Goal: Information Seeking & Learning: Learn about a topic

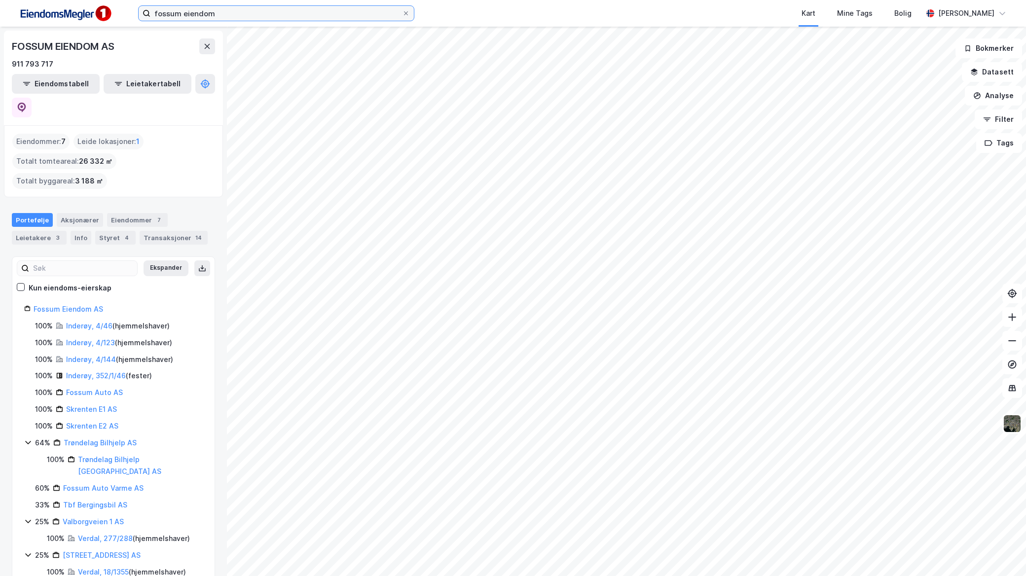
click at [252, 11] on input "fossum eiendom" at bounding box center [276, 13] width 252 height 15
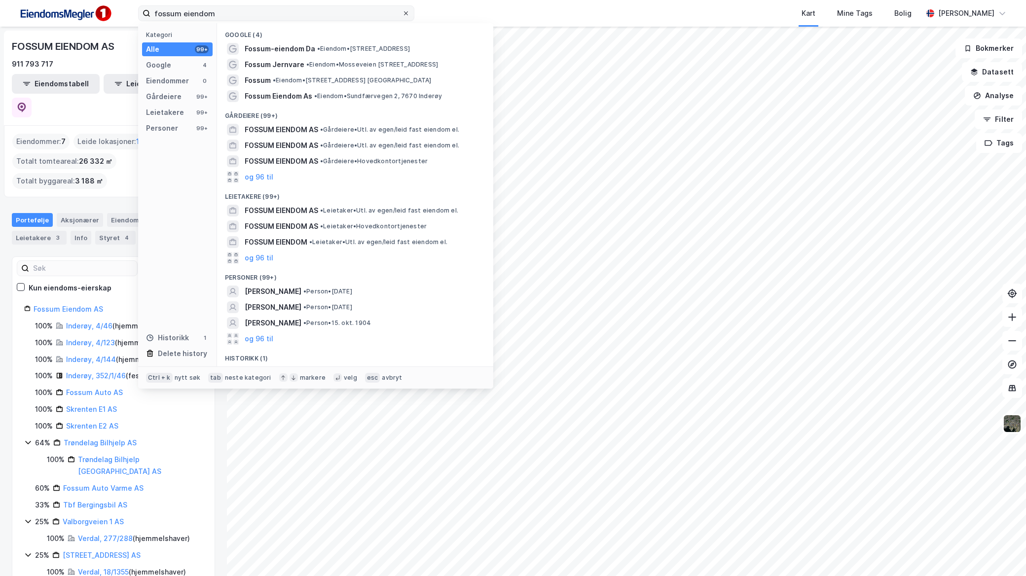
click at [402, 13] on span at bounding box center [406, 13] width 8 height 8
click at [402, 13] on input "fossum eiendom" at bounding box center [276, 13] width 252 height 15
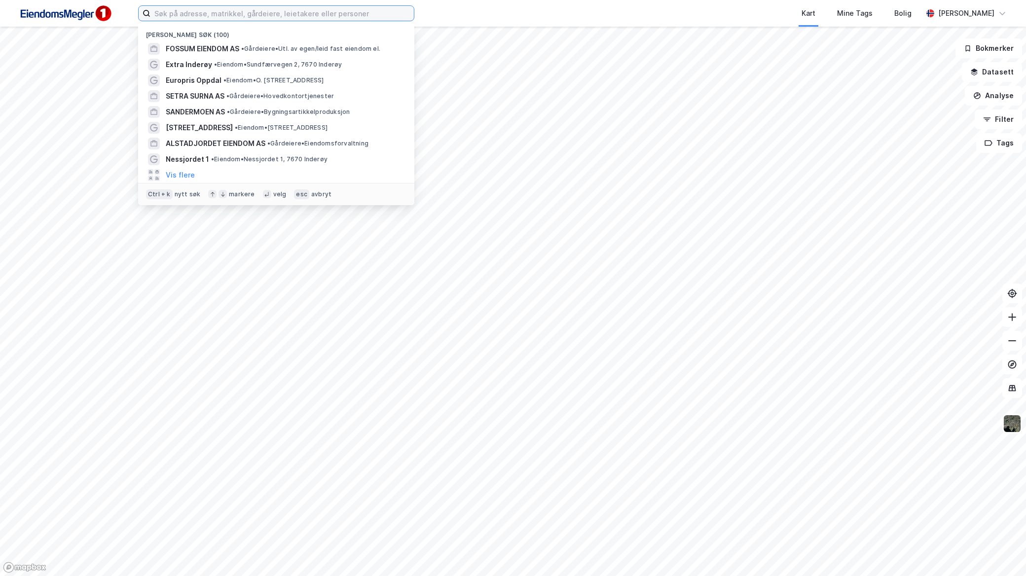
click at [220, 12] on input at bounding box center [281, 13] width 263 height 15
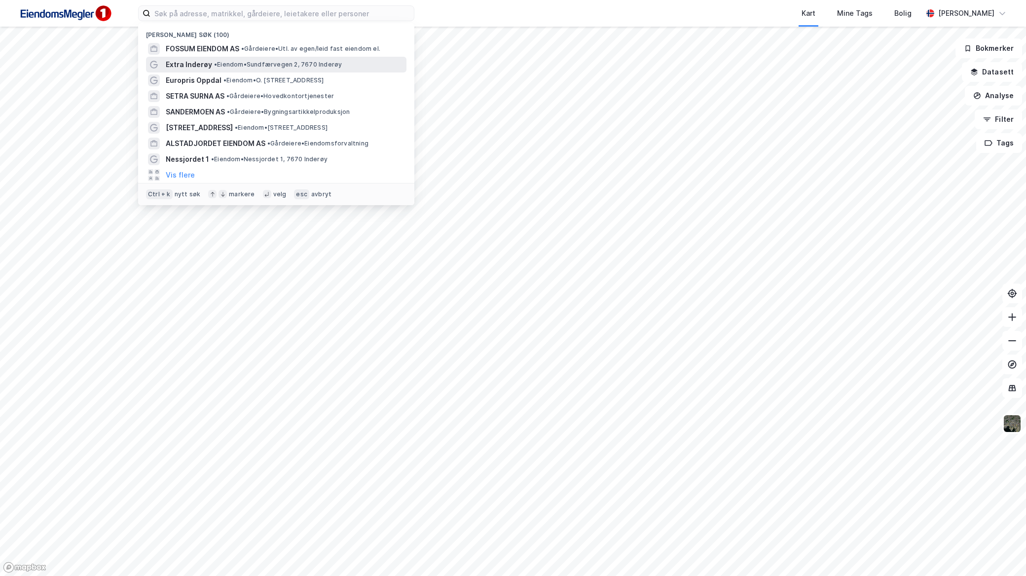
click at [235, 63] on span "• Eiendom • [STREET_ADDRESS]" at bounding box center [278, 65] width 128 height 8
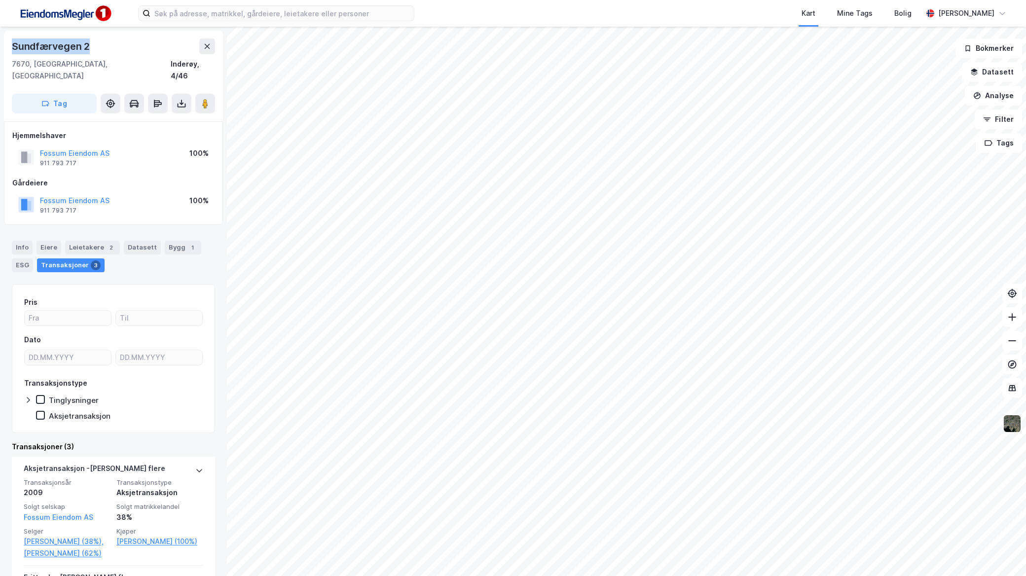
drag, startPoint x: 94, startPoint y: 46, endPoint x: 3, endPoint y: 49, distance: 90.3
click at [4, 49] on div "[STREET_ADDRESS]" at bounding box center [113, 76] width 219 height 91
copy div "Sundfærvegen 2"
drag, startPoint x: 18, startPoint y: 62, endPoint x: 56, endPoint y: 64, distance: 38.0
click at [56, 64] on div "[STREET_ADDRESS]" at bounding box center [113, 76] width 219 height 91
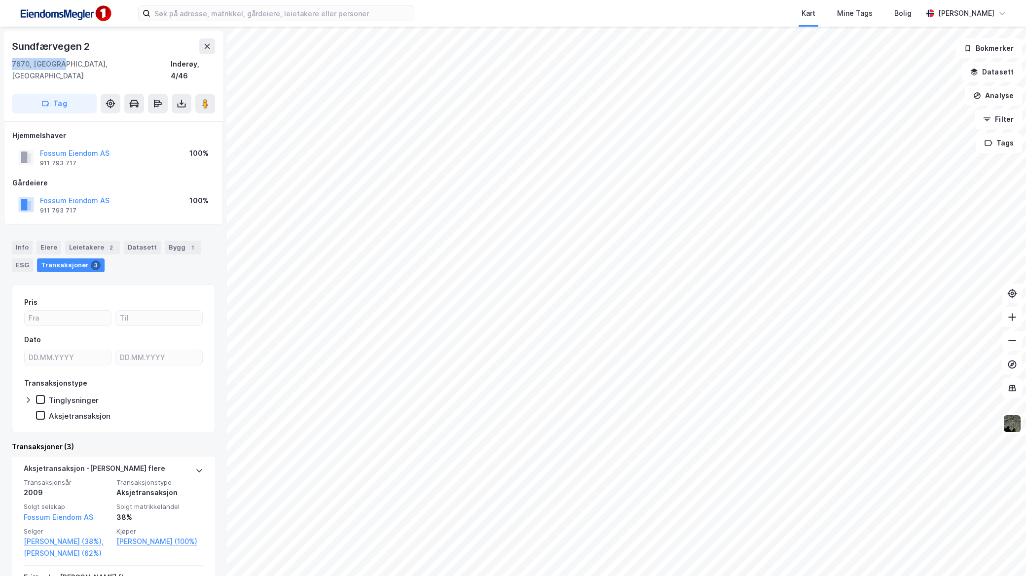
copy div "7670, Inderøy"
click at [25, 241] on div "Info" at bounding box center [22, 248] width 21 height 14
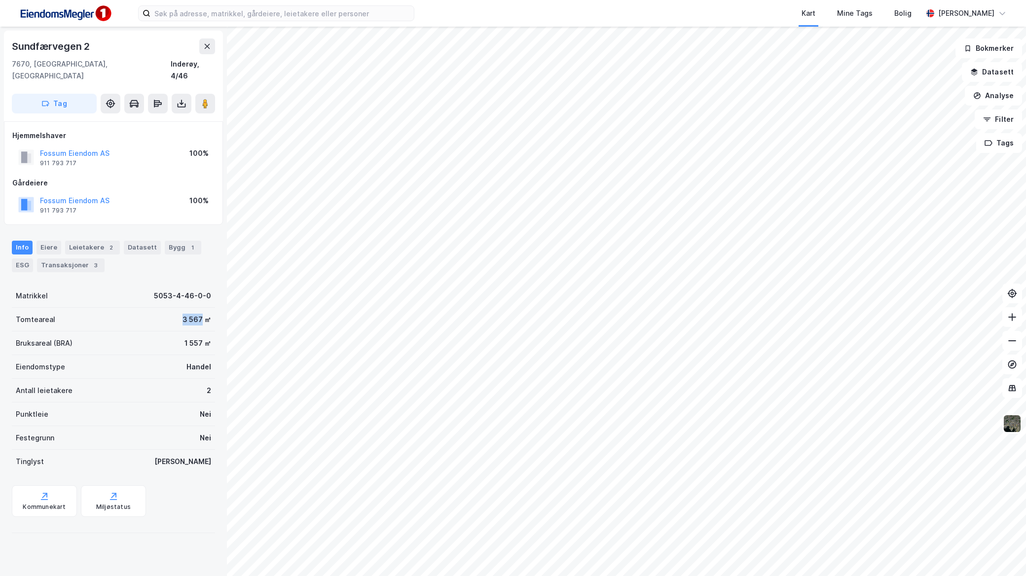
drag, startPoint x: 166, startPoint y: 309, endPoint x: 192, endPoint y: 307, distance: 26.2
click at [192, 308] on div "Tomteareal 3 567 ㎡" at bounding box center [113, 320] width 203 height 24
copy div "3 567"
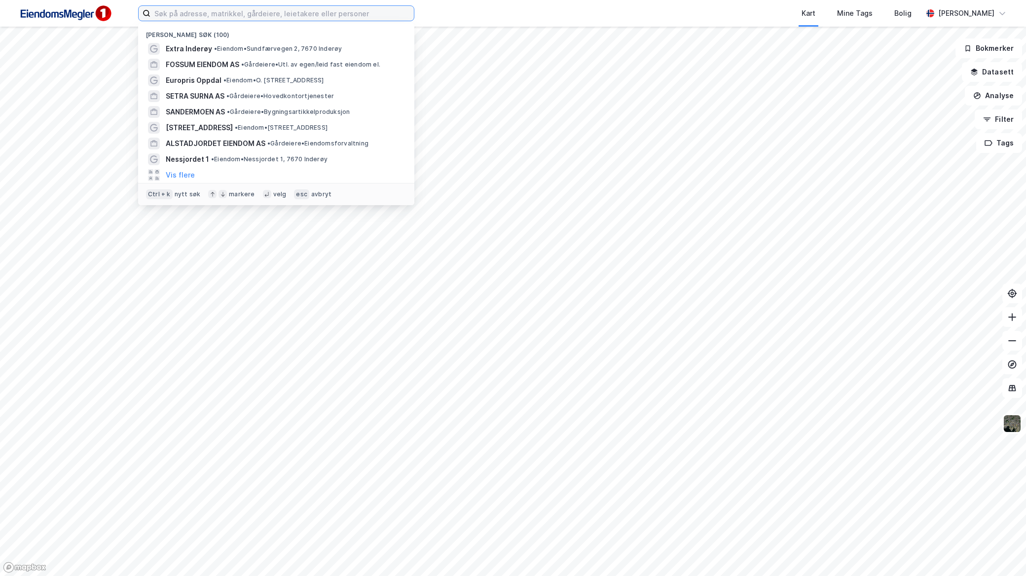
click at [298, 6] on input at bounding box center [281, 13] width 263 height 15
paste input "Ligna AS"
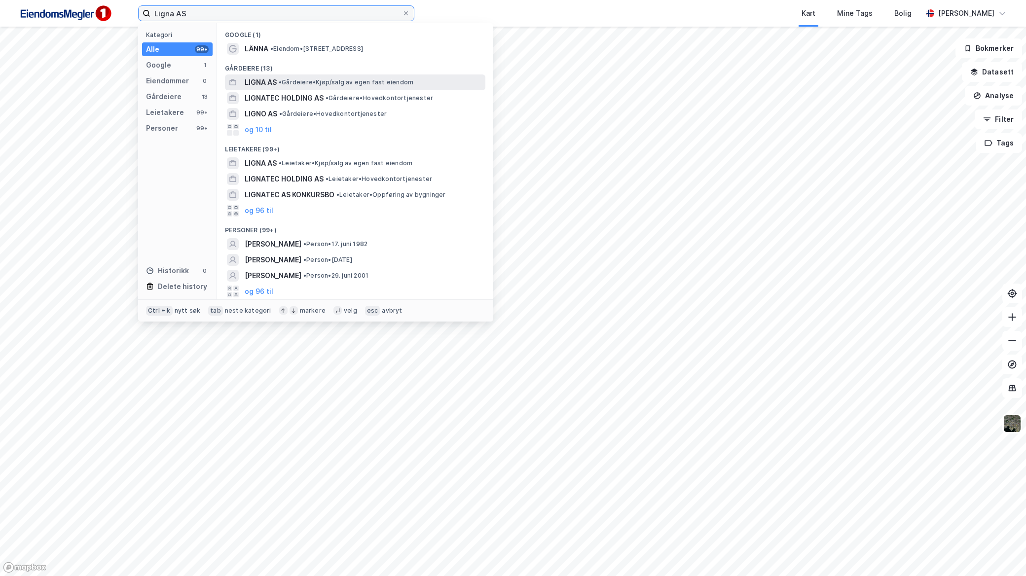
type input "Ligna AS"
click at [353, 80] on span "• Gårdeiere • Kjøp/salg av egen fast eiendom" at bounding box center [346, 82] width 135 height 8
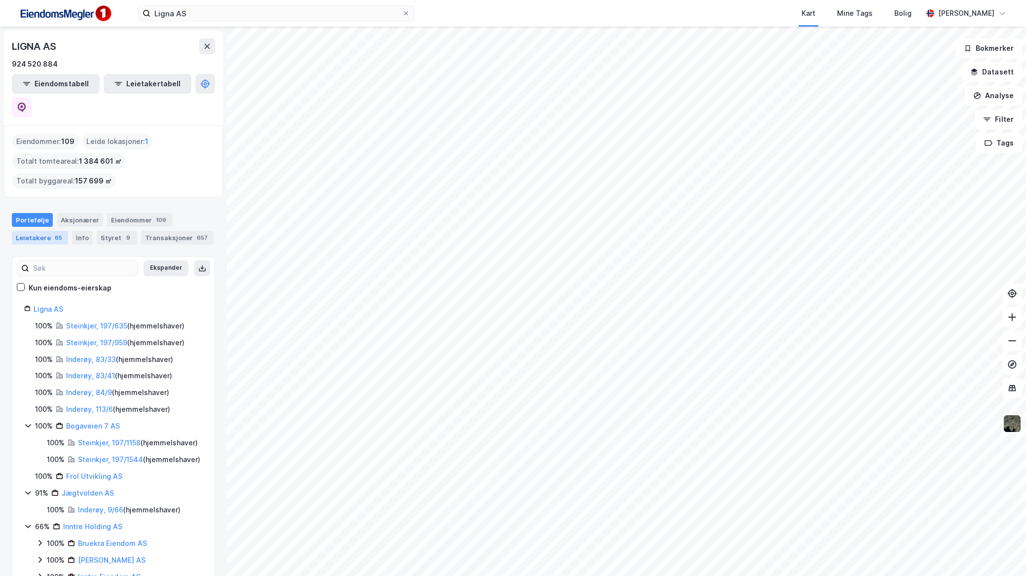
click at [57, 233] on div "65" at bounding box center [58, 238] width 11 height 10
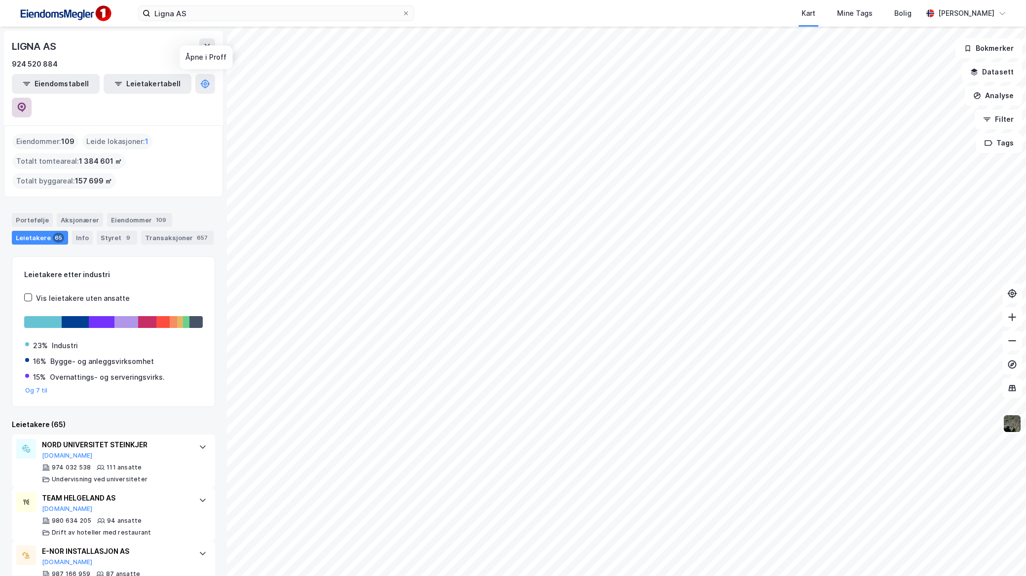
click at [26, 103] on icon at bounding box center [22, 108] width 8 height 10
